Goal: Information Seeking & Learning: Learn about a topic

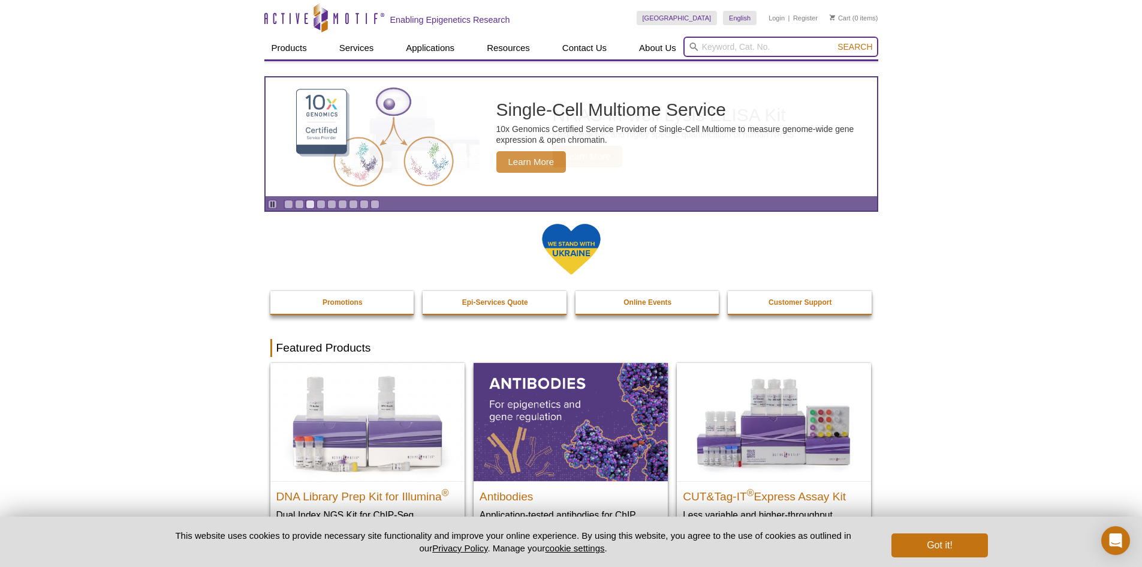
click at [723, 51] on input "search" at bounding box center [781, 47] width 195 height 20
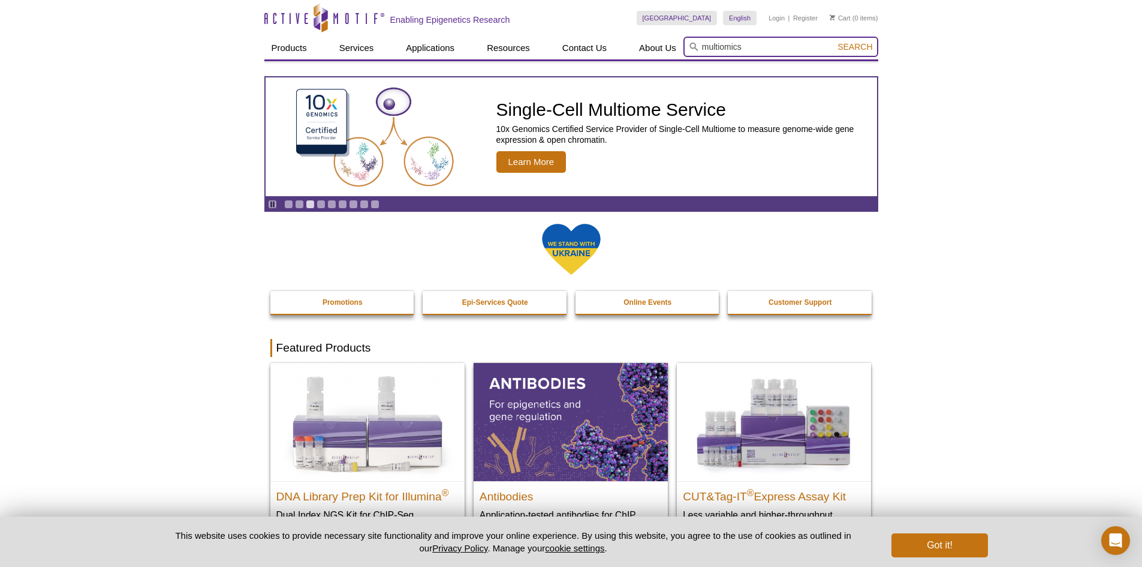
type input "multiomics"
click at [834, 41] on button "Search" at bounding box center [855, 46] width 42 height 11
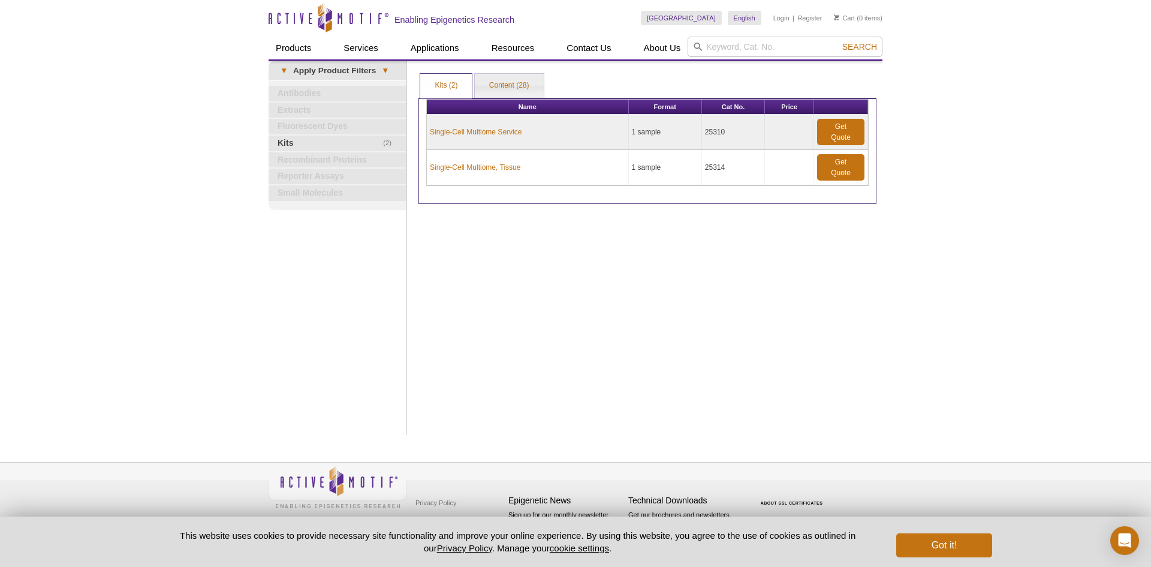
click at [980, 558] on pint-cookie-banner "This website uses cookies to provide necessary site functionality and improve y…" at bounding box center [575, 541] width 1151 height 50
click at [961, 546] on button "Got it!" at bounding box center [944, 545] width 96 height 24
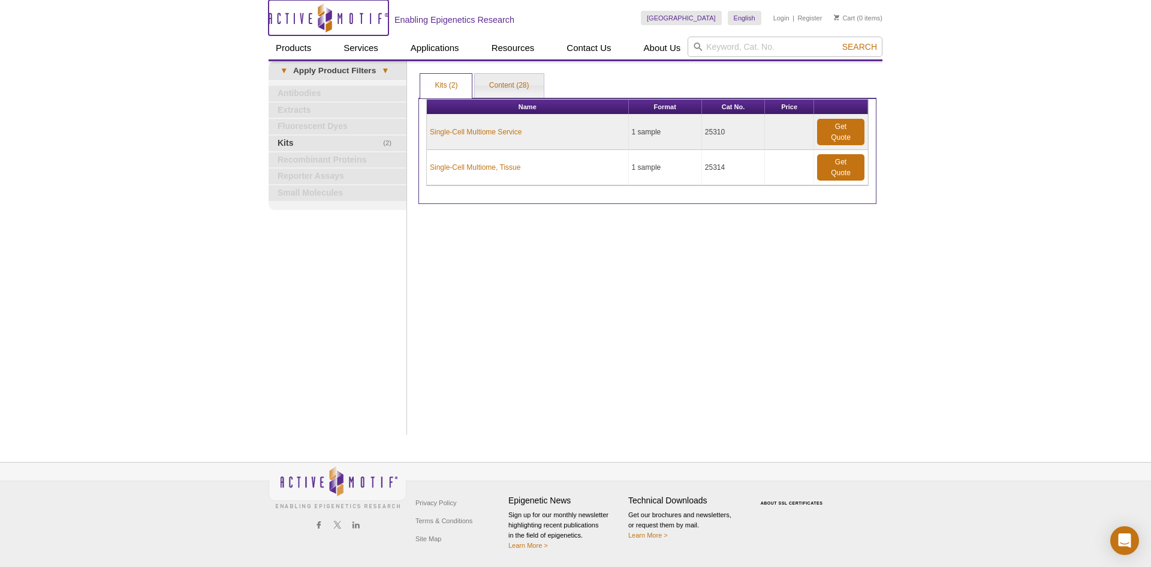
click at [305, 23] on icon "Active Motif Logo" at bounding box center [329, 17] width 120 height 29
